Goal: Transaction & Acquisition: Purchase product/service

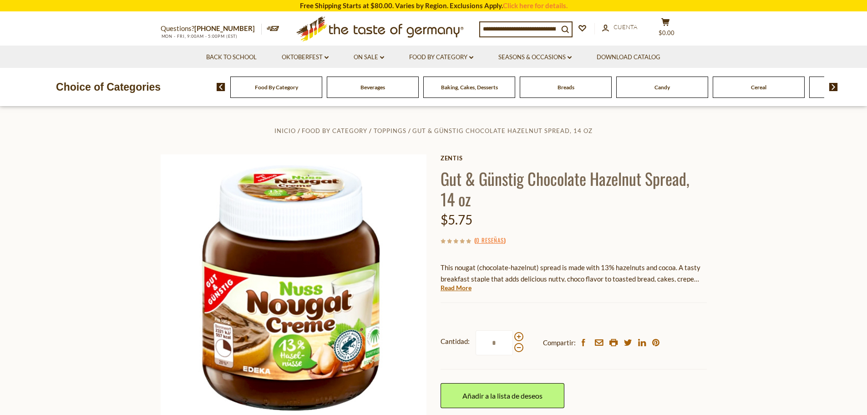
click at [389, 35] on icon ".st0{fill:#EDD300;} .st1{fill:#D33E21;}" at bounding box center [380, 28] width 170 height 33
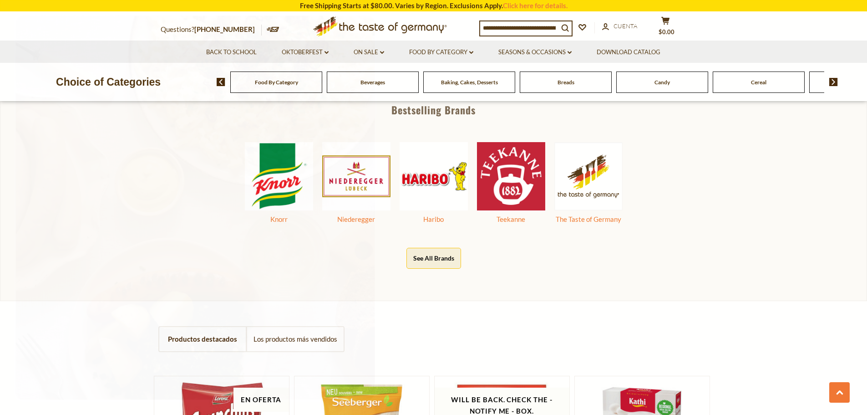
scroll to position [501, 0]
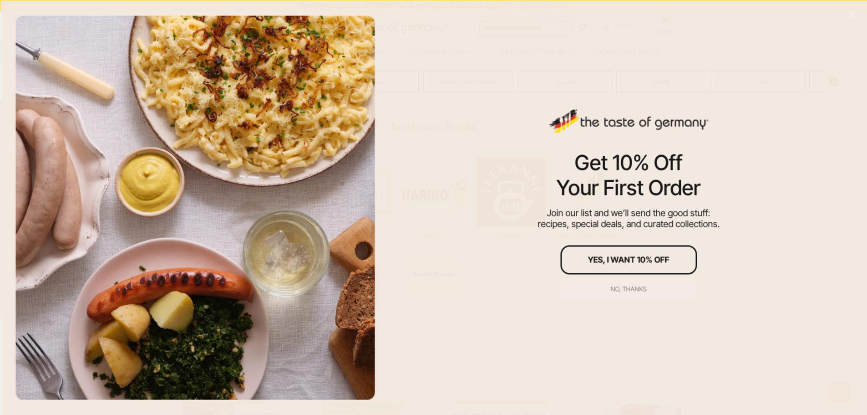
click at [627, 286] on div "No, thanks" at bounding box center [629, 289] width 36 height 6
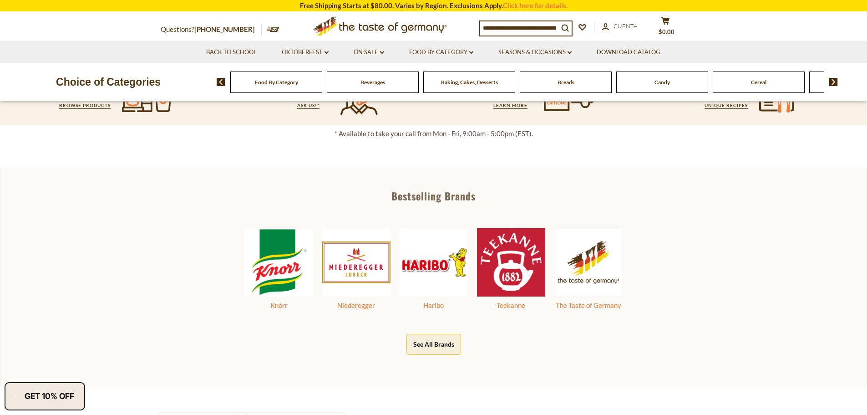
scroll to position [405, 0]
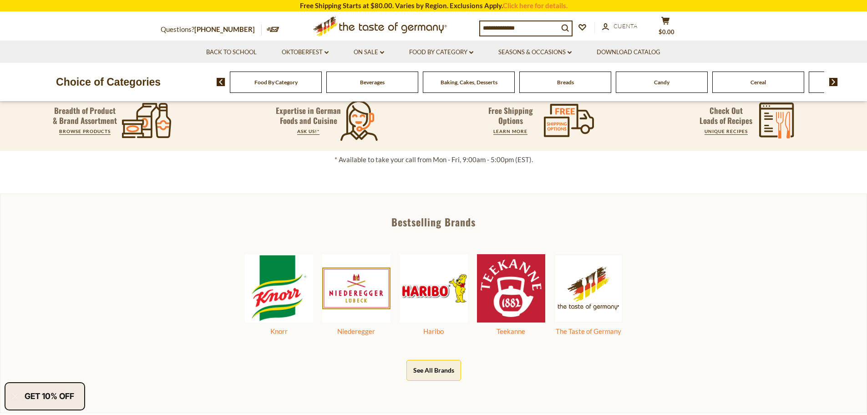
drag, startPoint x: 662, startPoint y: 89, endPoint x: 689, endPoint y: 88, distance: 27.3
click at [322, 87] on div "Candy" at bounding box center [276, 81] width 92 height 21
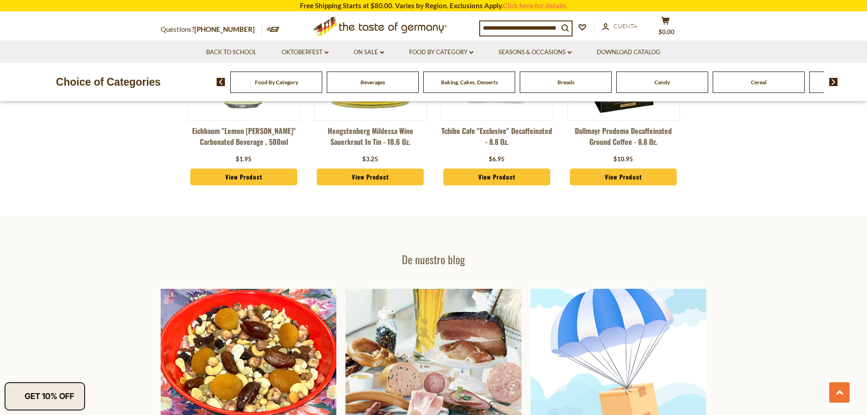
scroll to position [1112, 0]
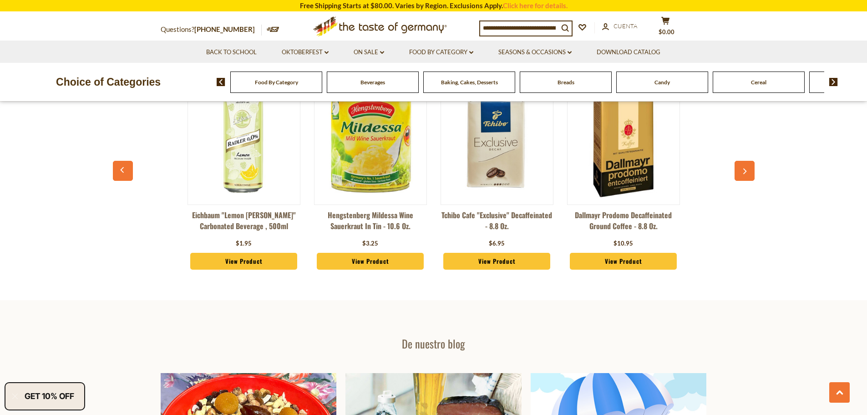
click at [666, 82] on span "Candy" at bounding box center [662, 82] width 15 height 7
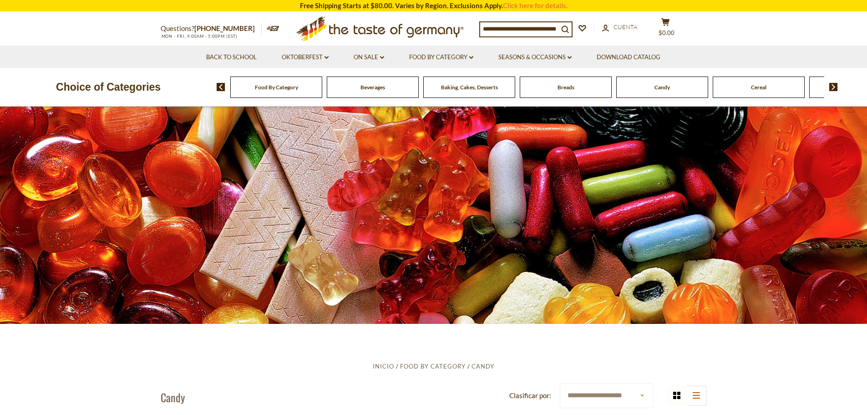
click at [831, 90] on img at bounding box center [834, 87] width 9 height 8
click at [615, 76] on div "Food By Category Beverages Baking, Cakes, Desserts Breads Candy Cereal Cookies …" at bounding box center [542, 87] width 651 height 22
click at [611, 88] on span "Cookies" at bounding box center [615, 87] width 20 height 7
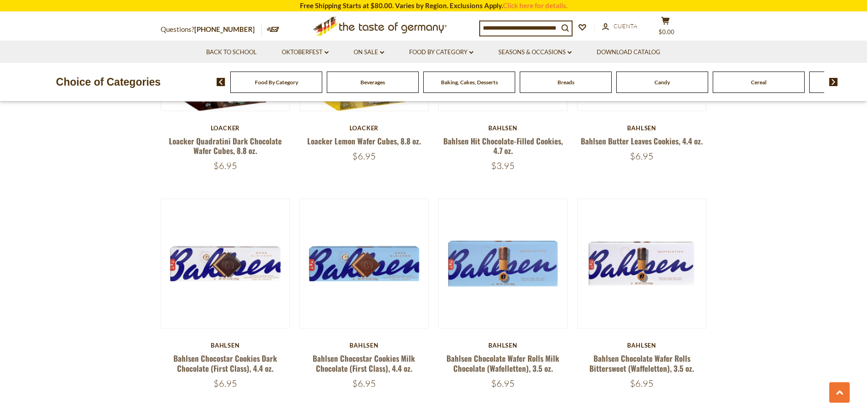
scroll to position [1412, 0]
